Goal: Task Accomplishment & Management: Use online tool/utility

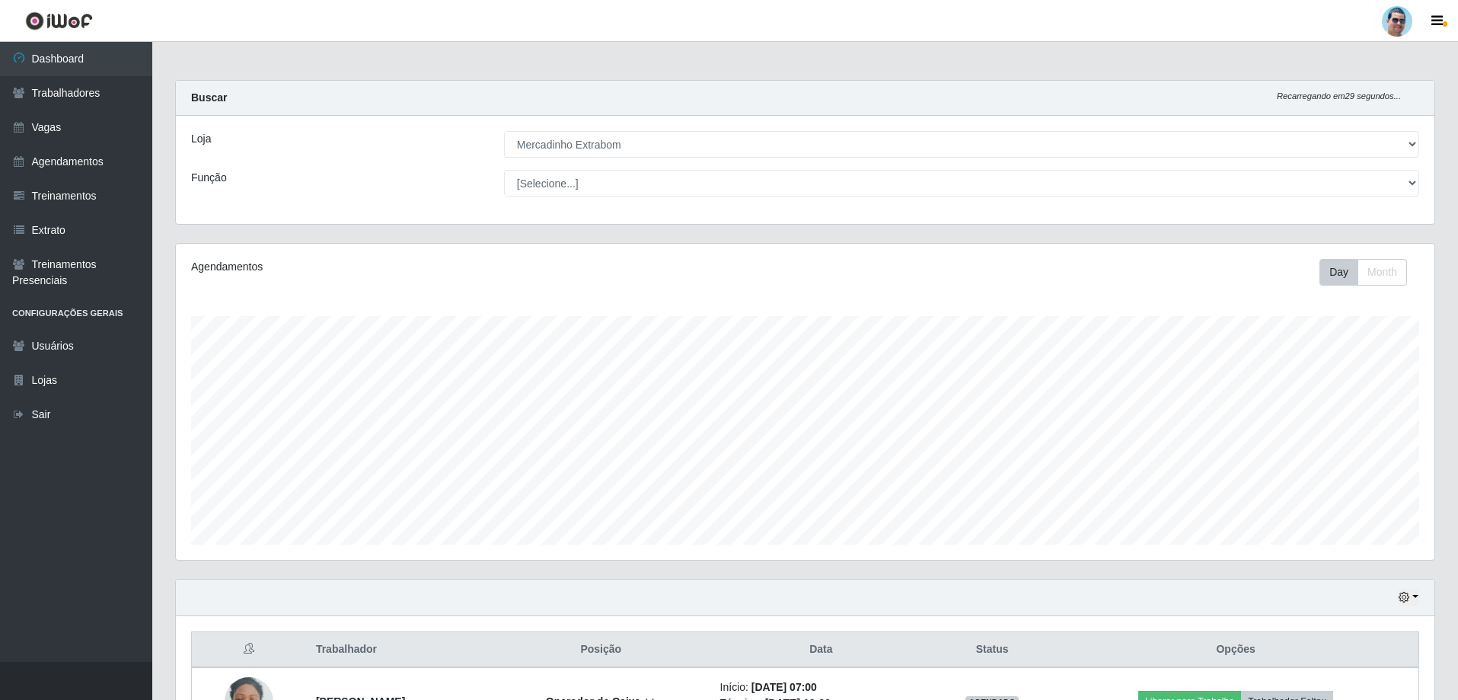
select select "175"
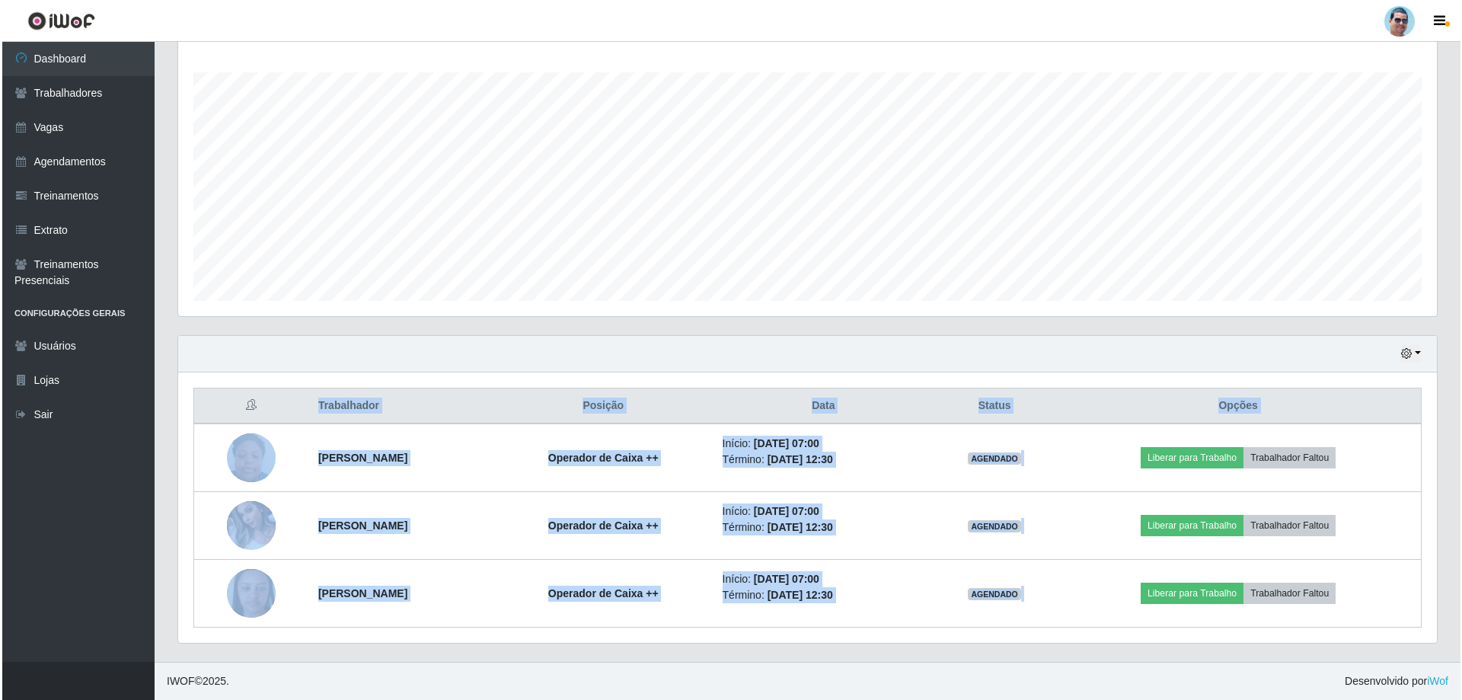
scroll to position [316, 1259]
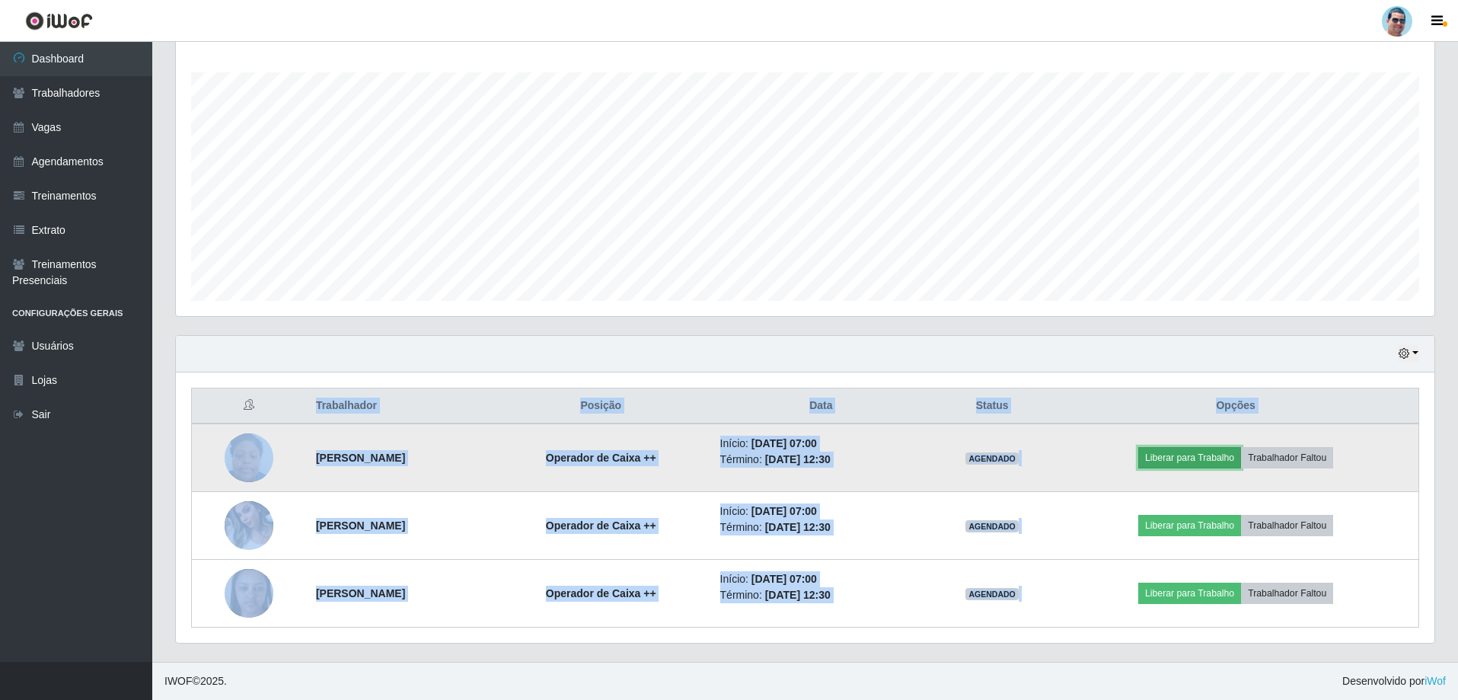
click at [1241, 461] on button "Liberar para Trabalho" at bounding box center [1189, 457] width 103 height 21
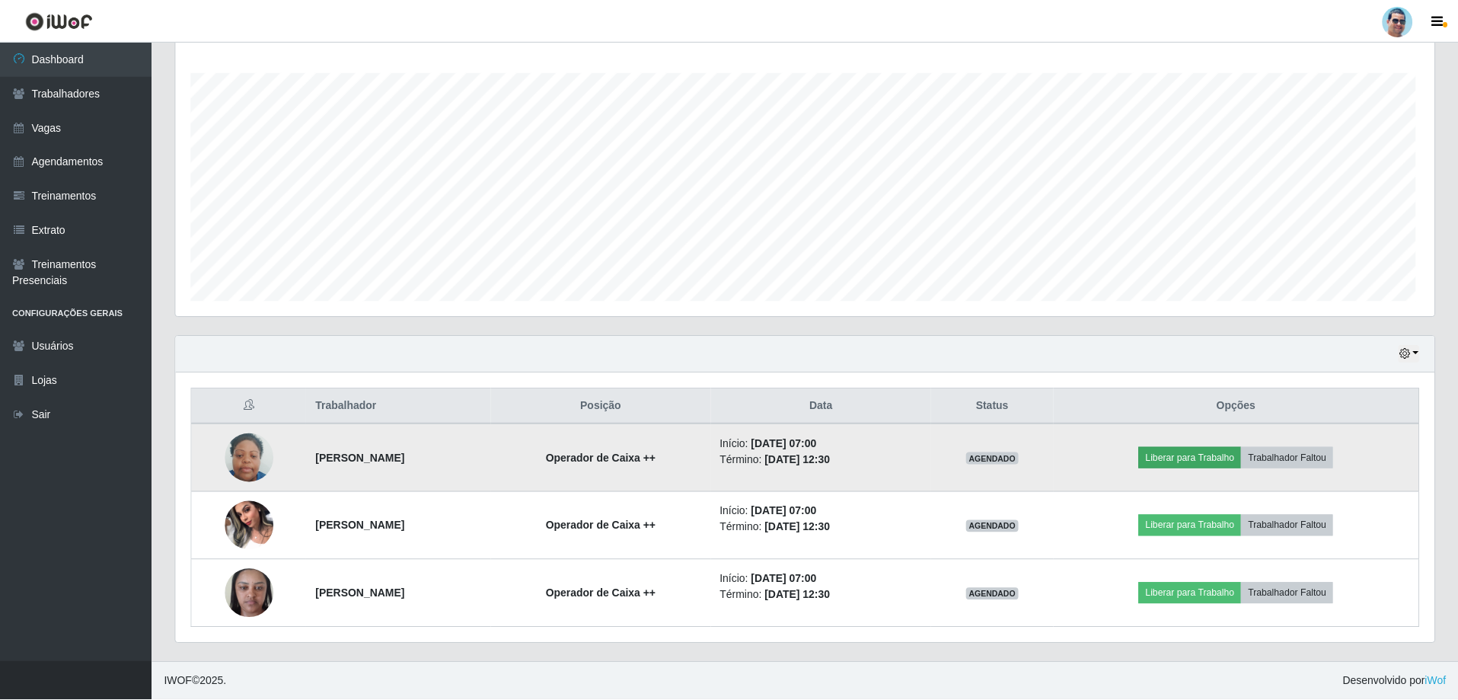
scroll to position [316, 1251]
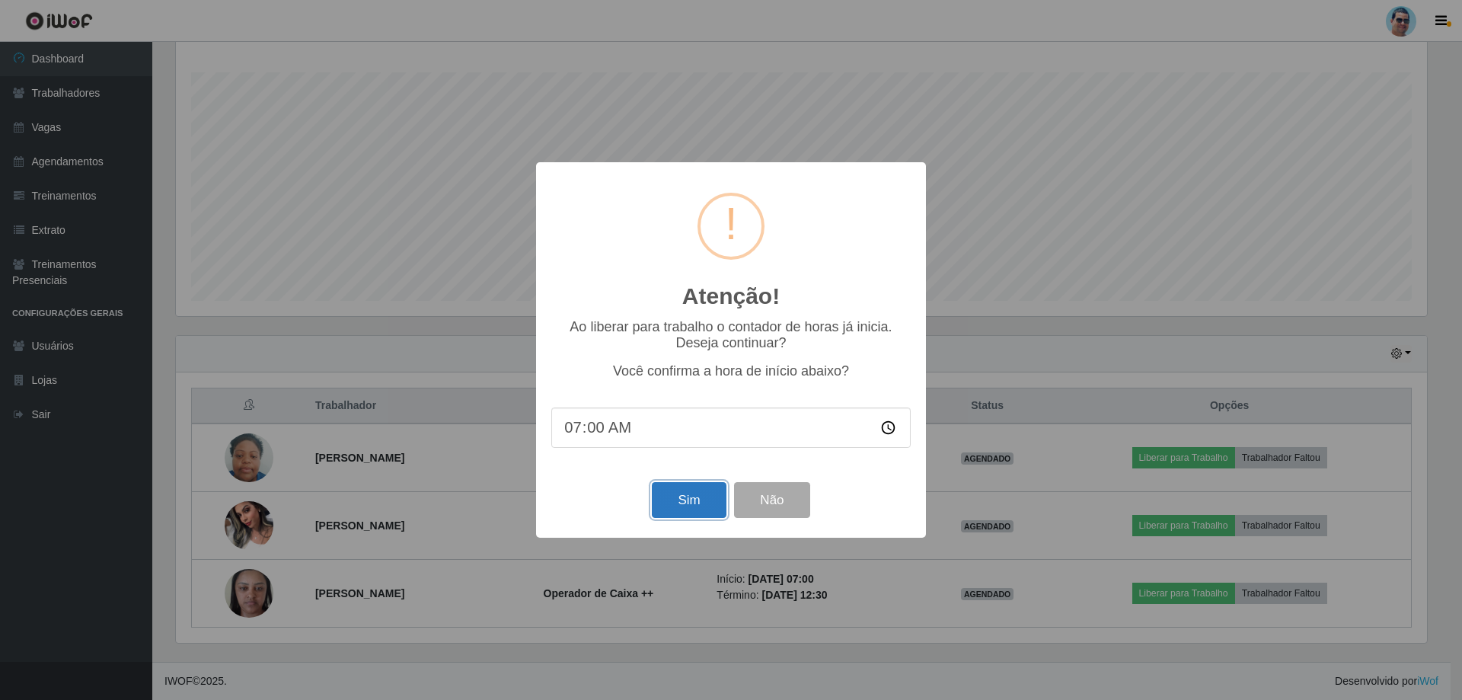
click at [698, 496] on button "Sim" at bounding box center [689, 500] width 74 height 36
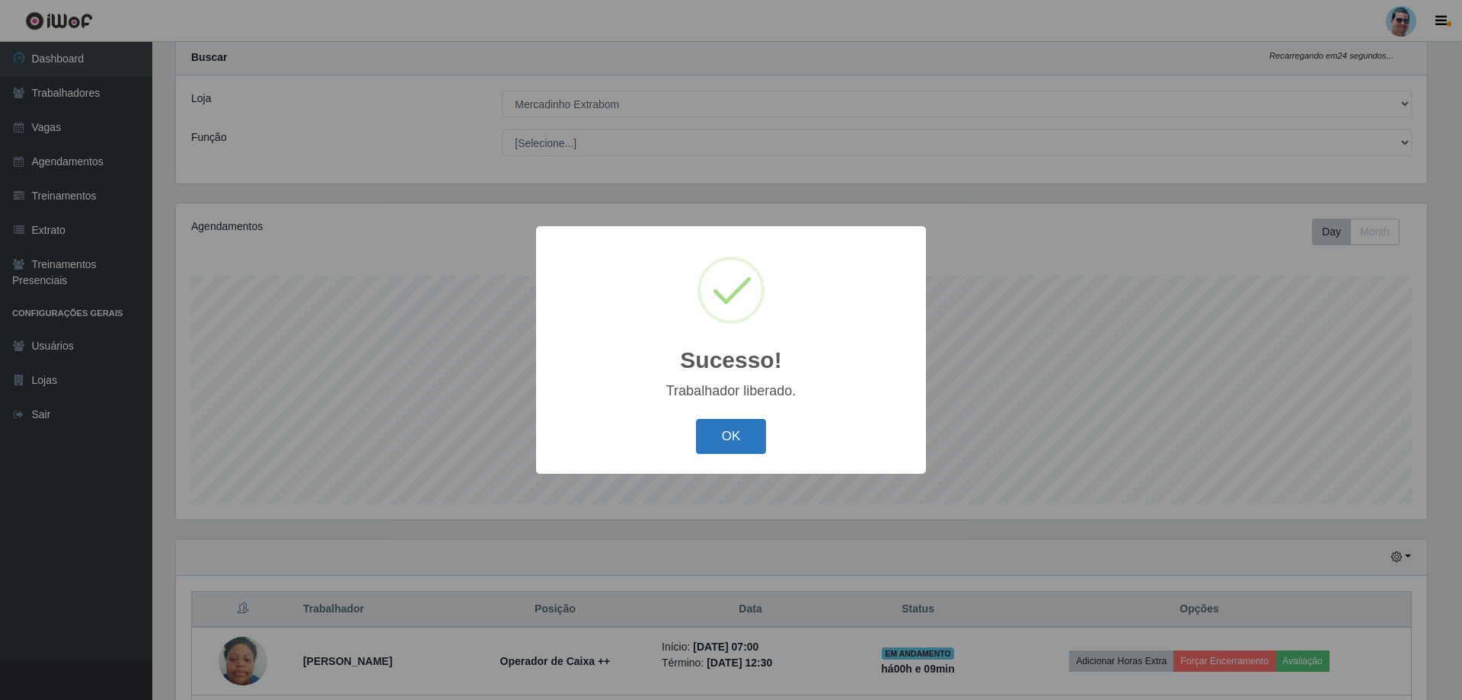
click at [753, 433] on button "OK" at bounding box center [731, 437] width 71 height 36
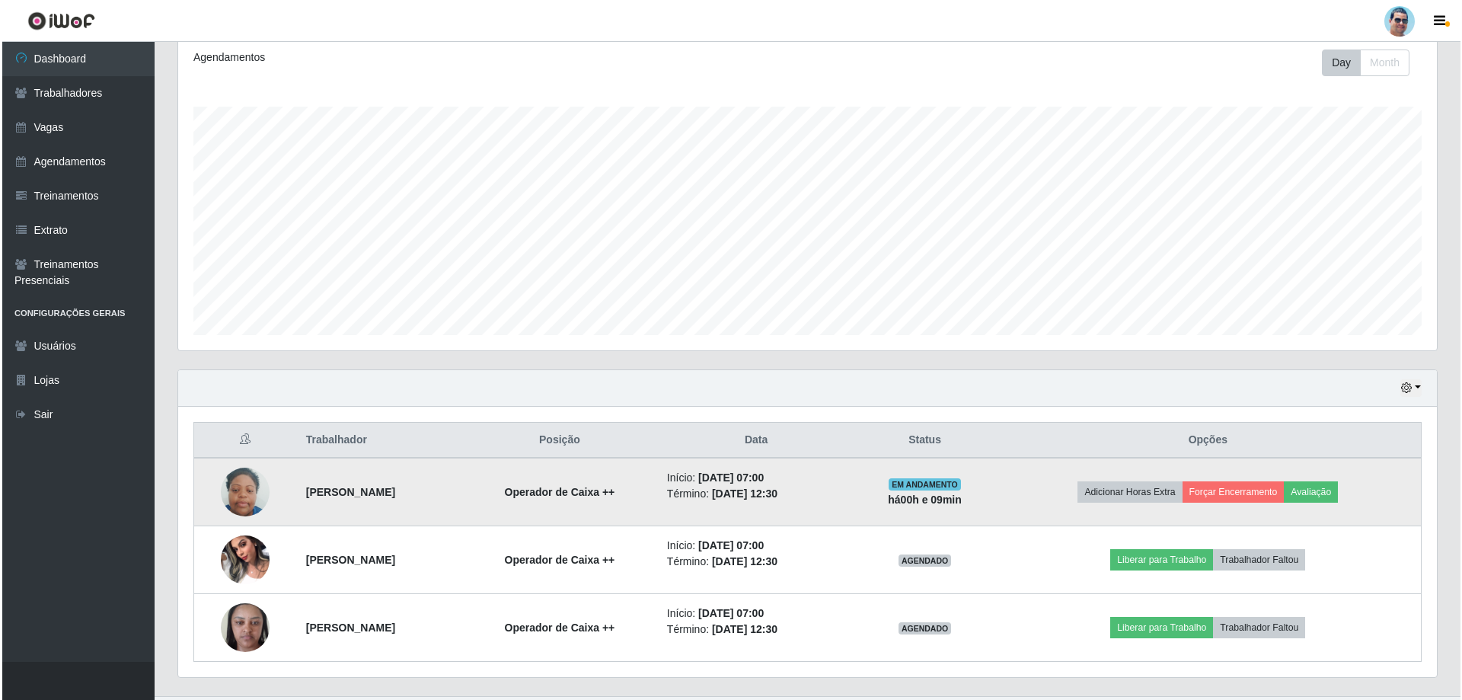
scroll to position [244, 0]
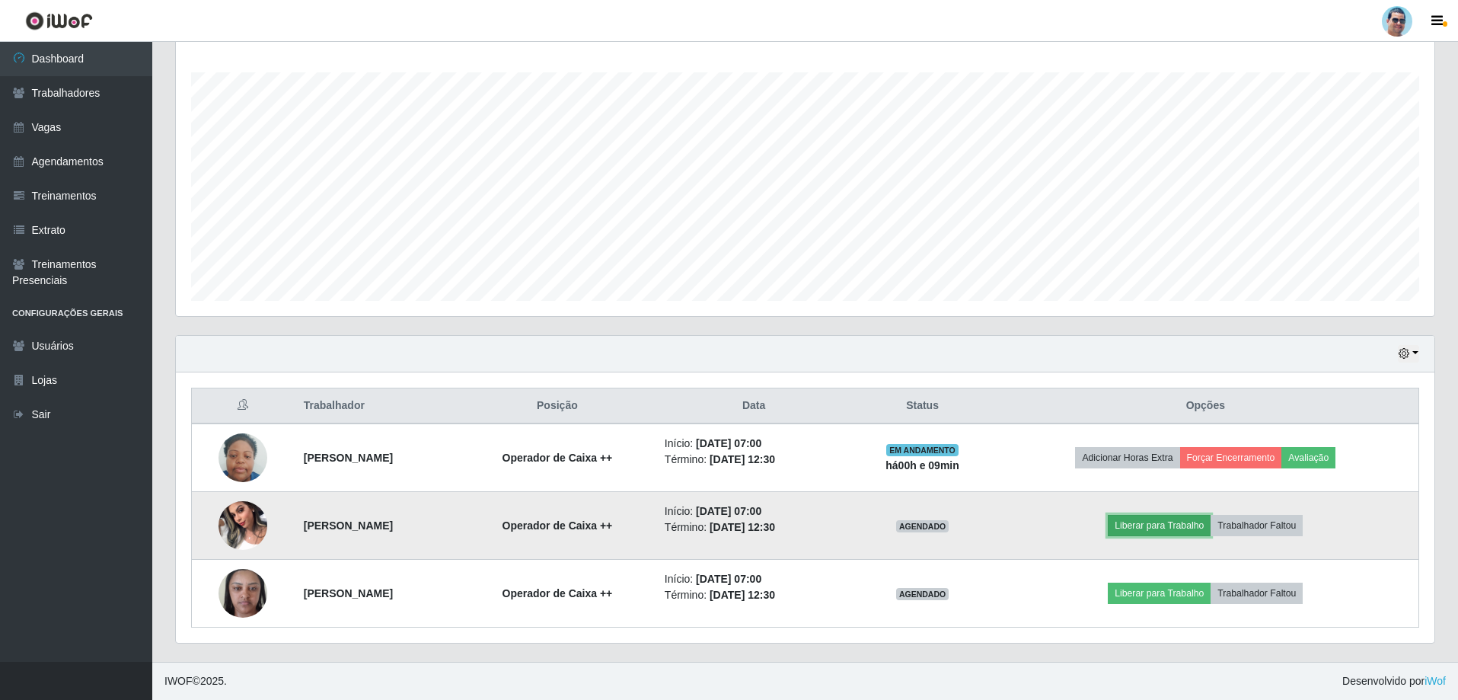
click at [1202, 523] on button "Liberar para Trabalho" at bounding box center [1159, 525] width 103 height 21
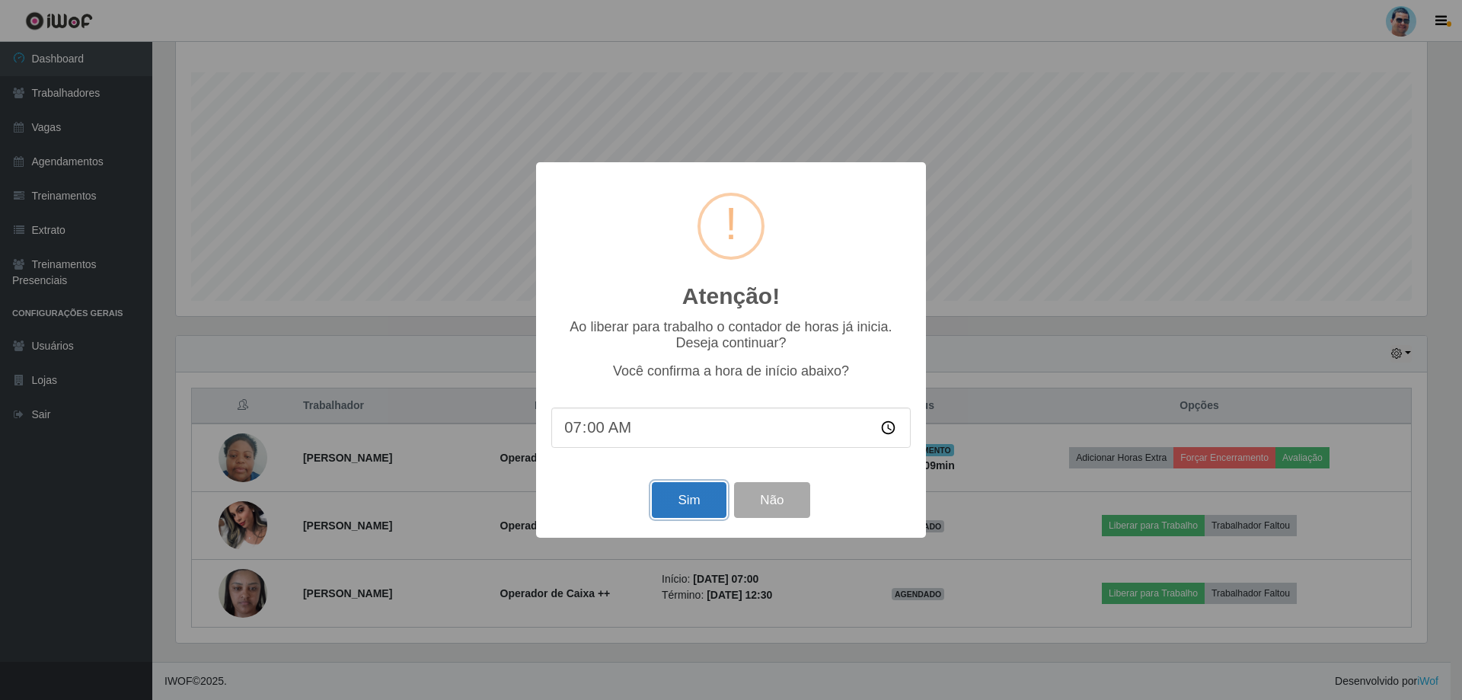
click at [677, 499] on button "Sim" at bounding box center [689, 500] width 74 height 36
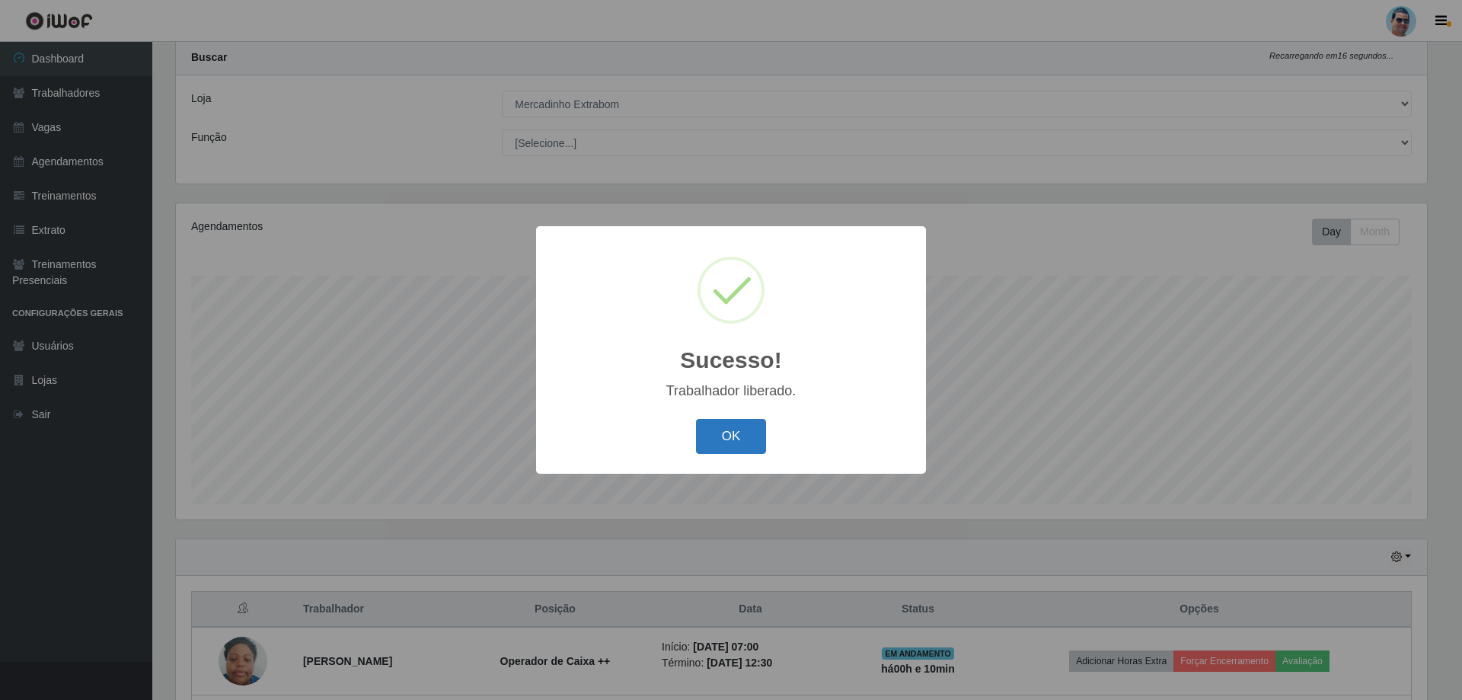
click at [719, 436] on button "OK" at bounding box center [731, 437] width 71 height 36
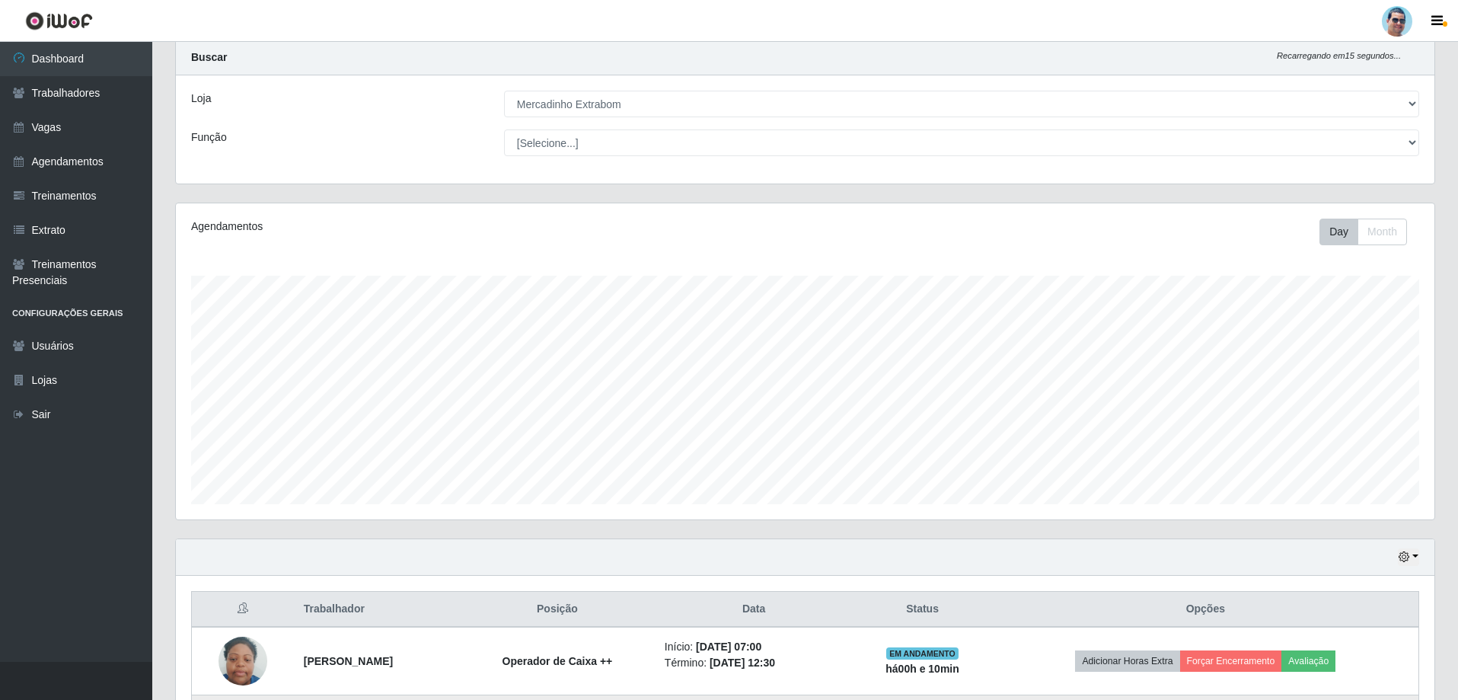
scroll to position [244, 0]
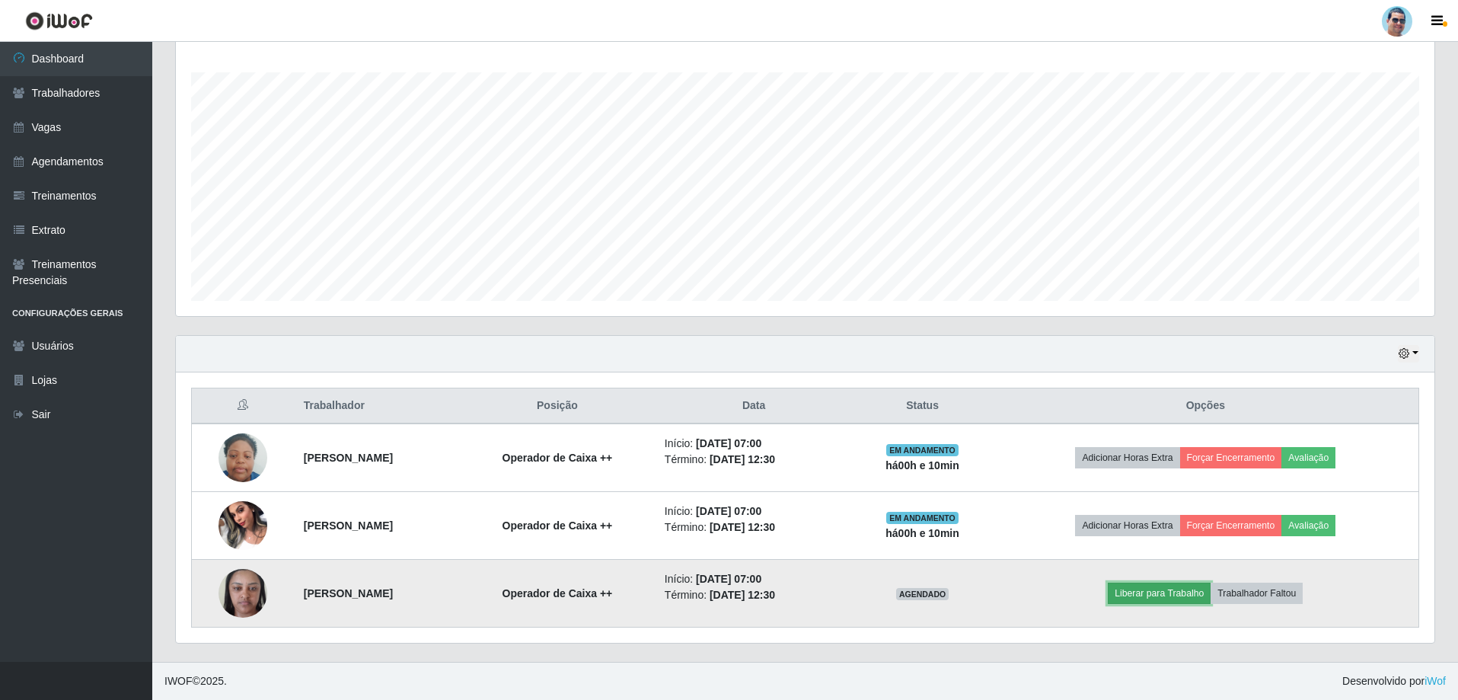
click at [1176, 595] on button "Liberar para Trabalho" at bounding box center [1159, 592] width 103 height 21
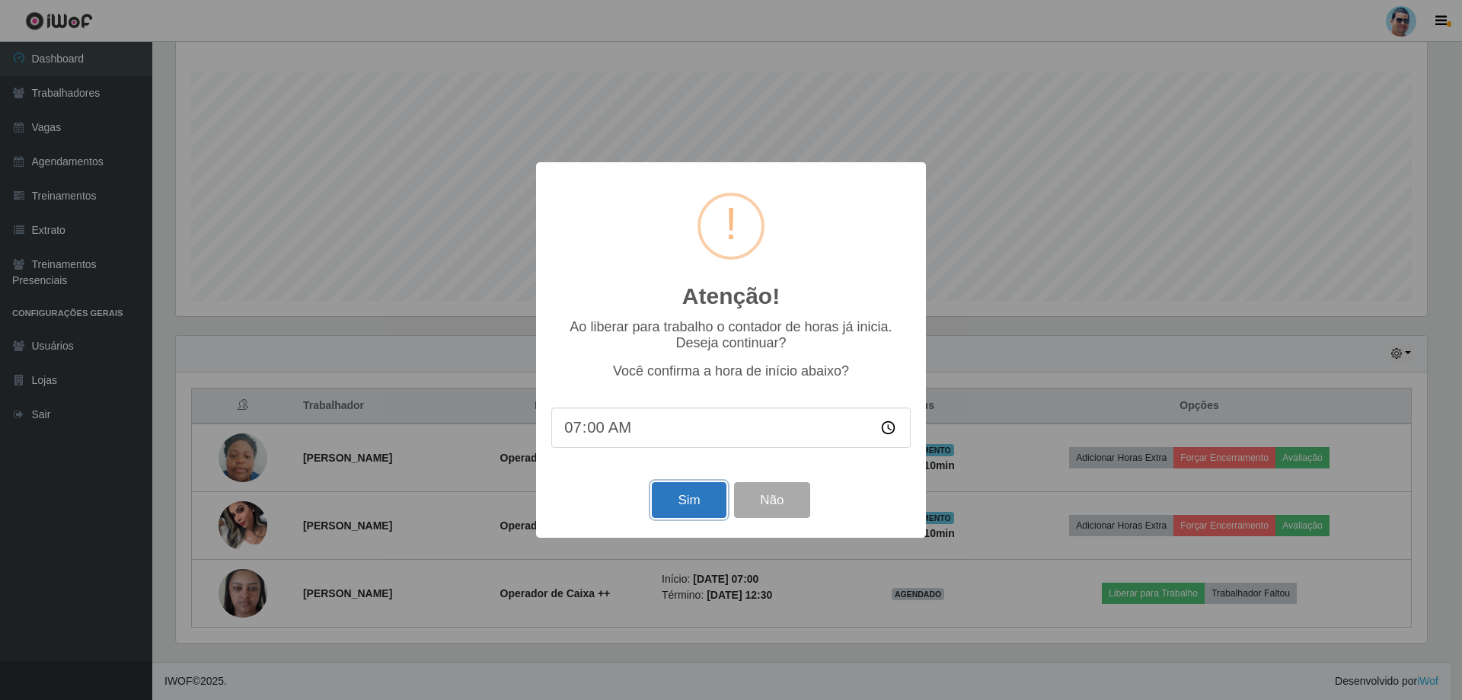
click at [688, 504] on button "Sim" at bounding box center [689, 500] width 74 height 36
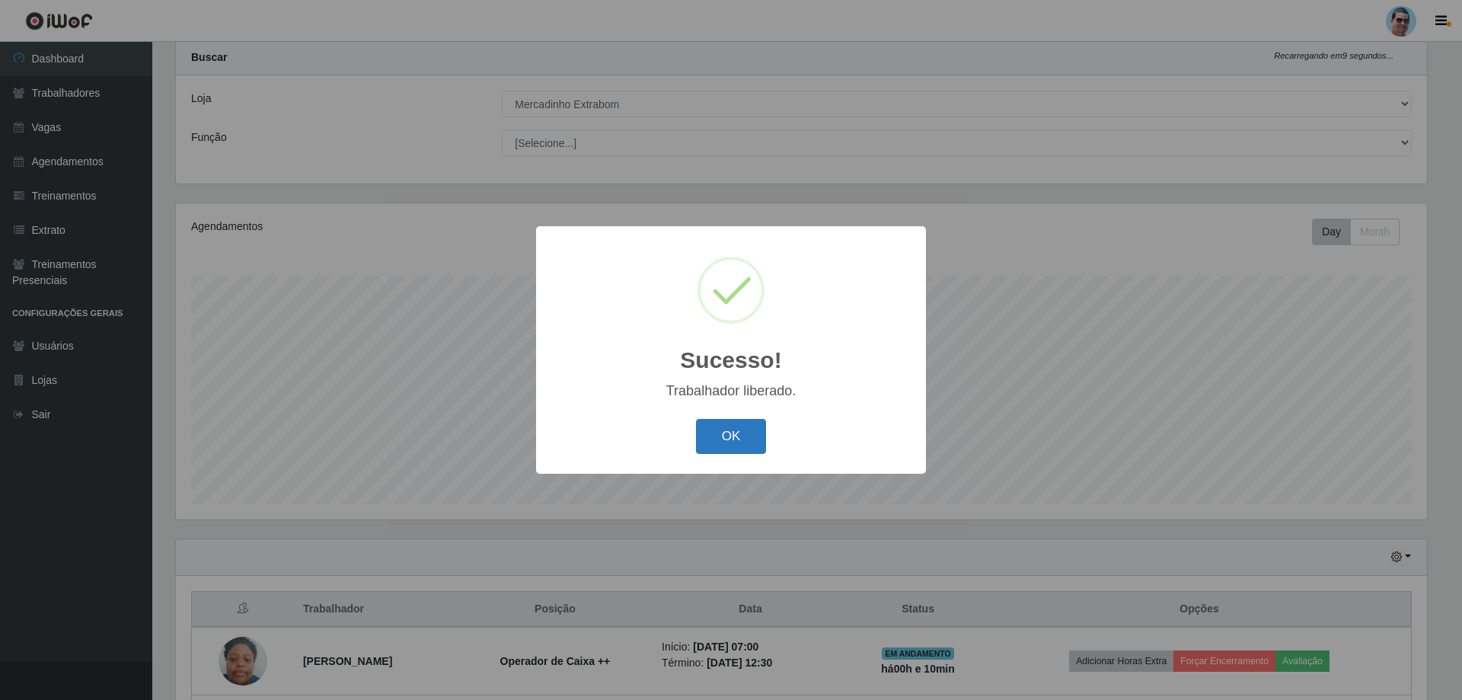
click at [704, 431] on button "OK" at bounding box center [731, 437] width 71 height 36
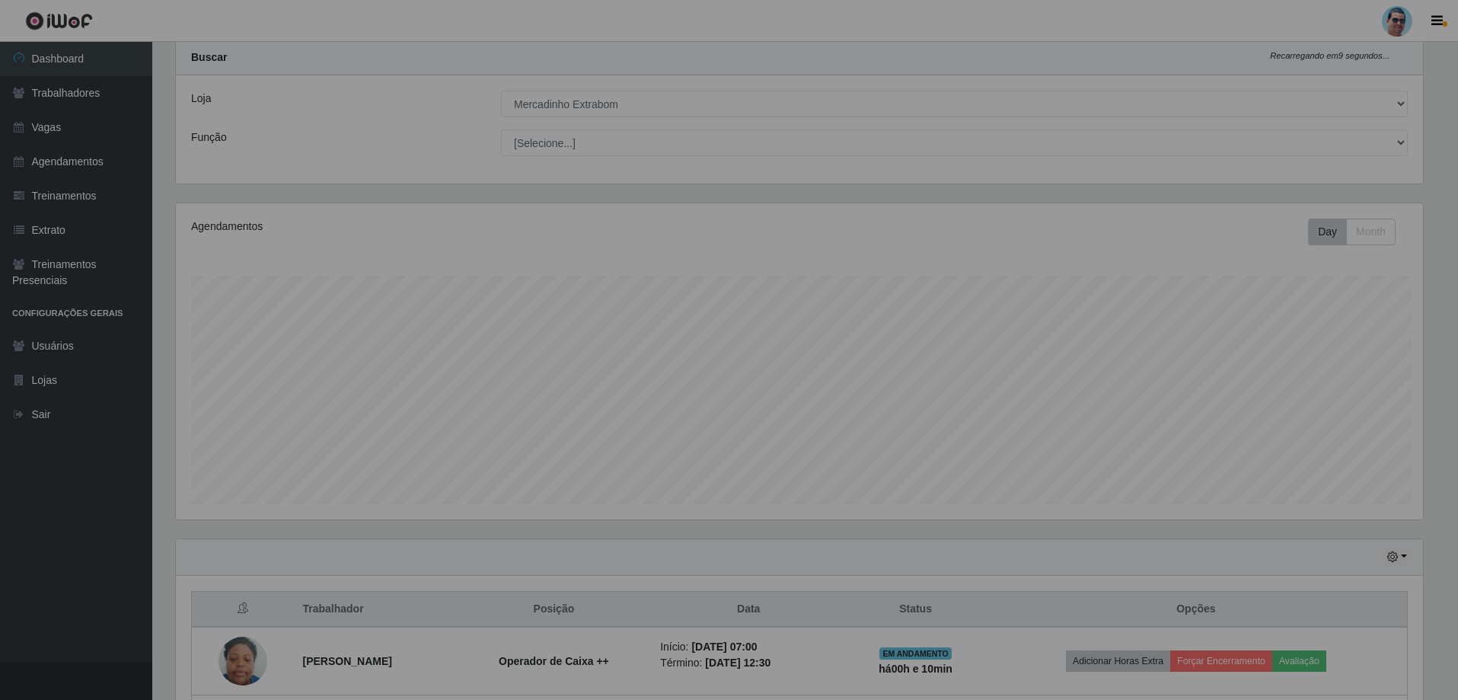
scroll to position [0, 0]
